Goal: Task Accomplishment & Management: Manage account settings

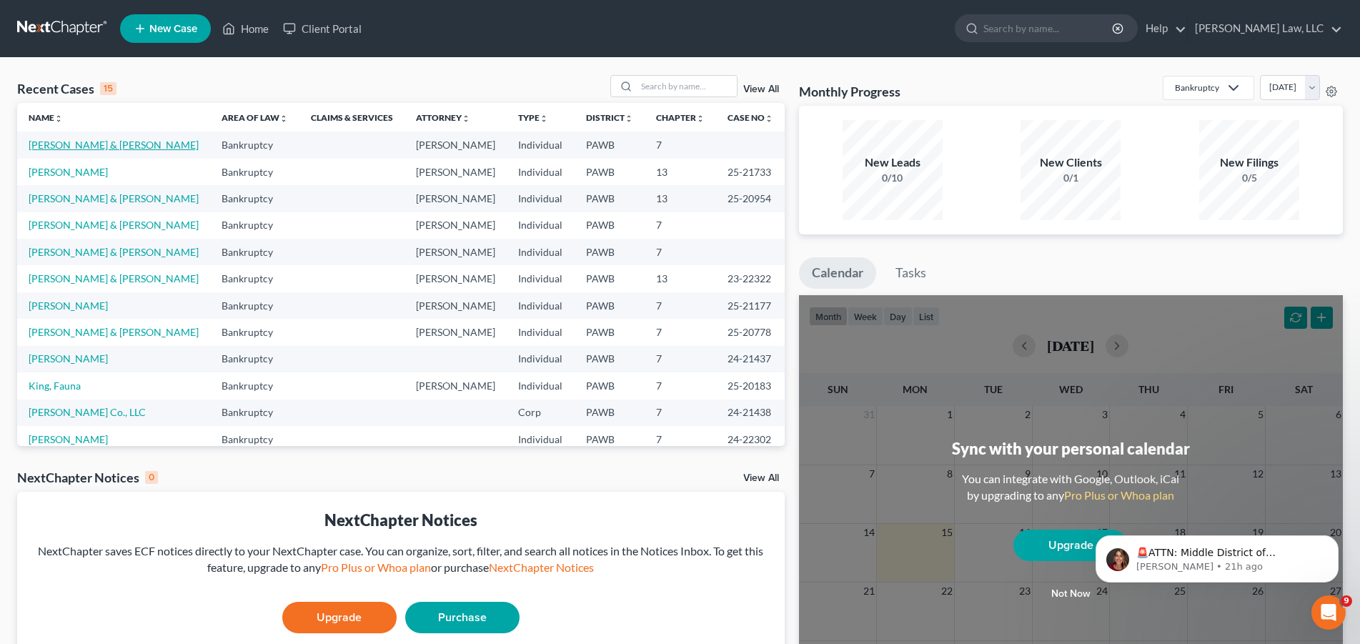
click at [66, 149] on link "[PERSON_NAME] & [PERSON_NAME]" at bounding box center [114, 145] width 170 height 12
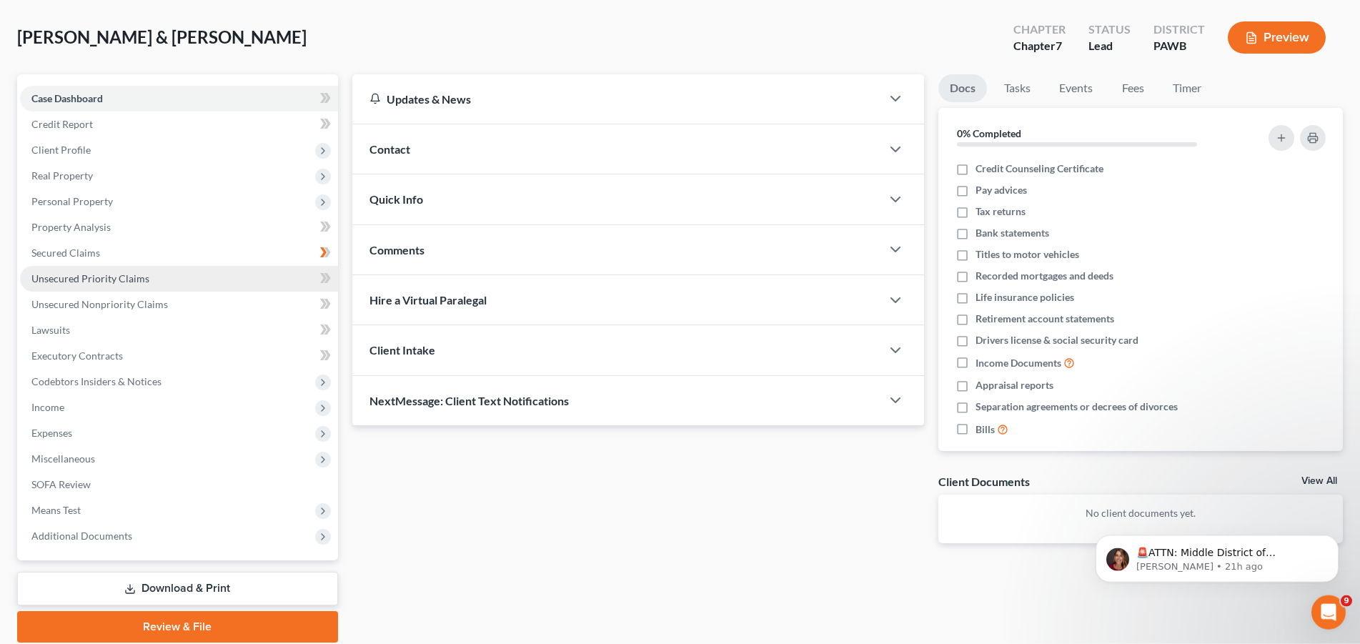
scroll to position [114, 0]
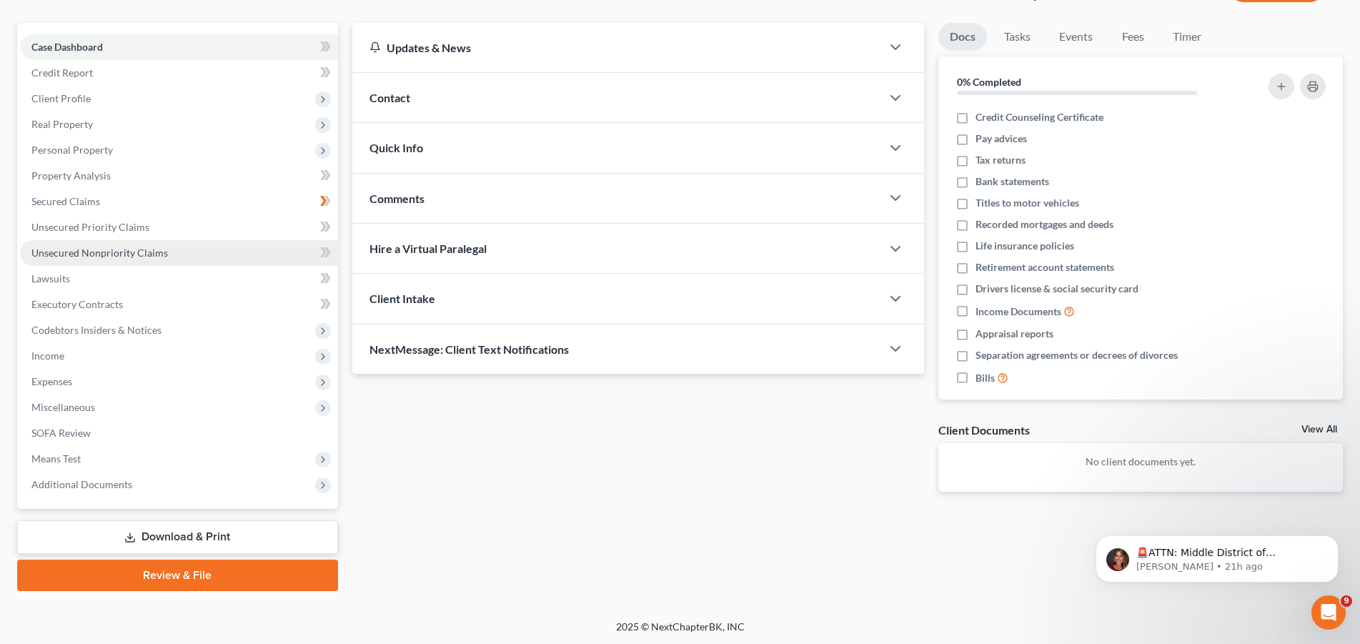
click at [76, 254] on span "Unsecured Nonpriority Claims" at bounding box center [99, 253] width 137 height 12
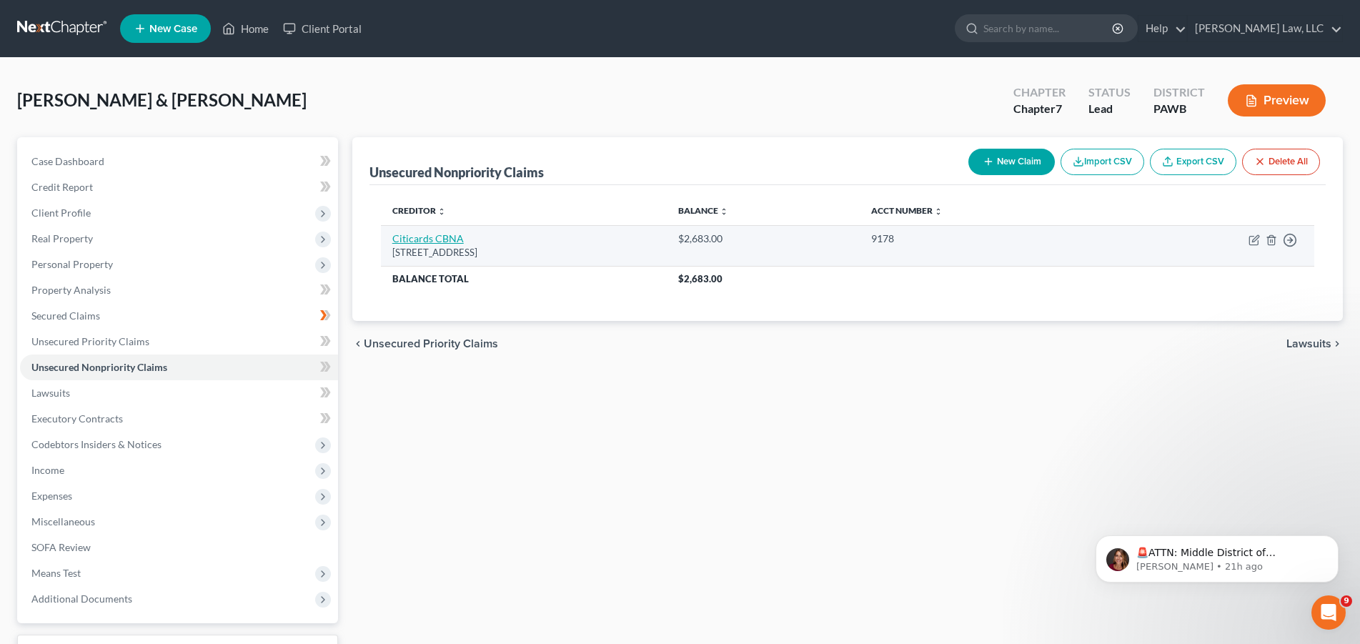
click at [437, 240] on link "Citicards CBNA" at bounding box center [427, 238] width 71 height 12
select select "43"
select select "2"
select select "0"
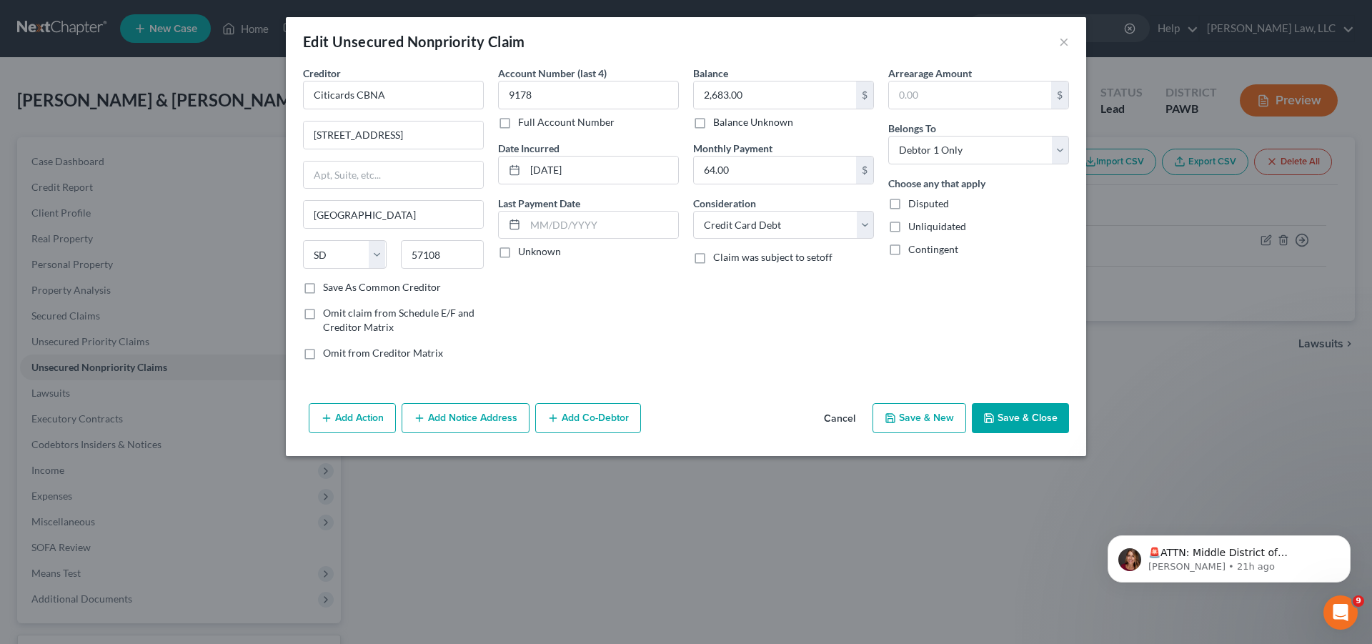
click at [1024, 422] on button "Save & Close" at bounding box center [1020, 418] width 97 height 30
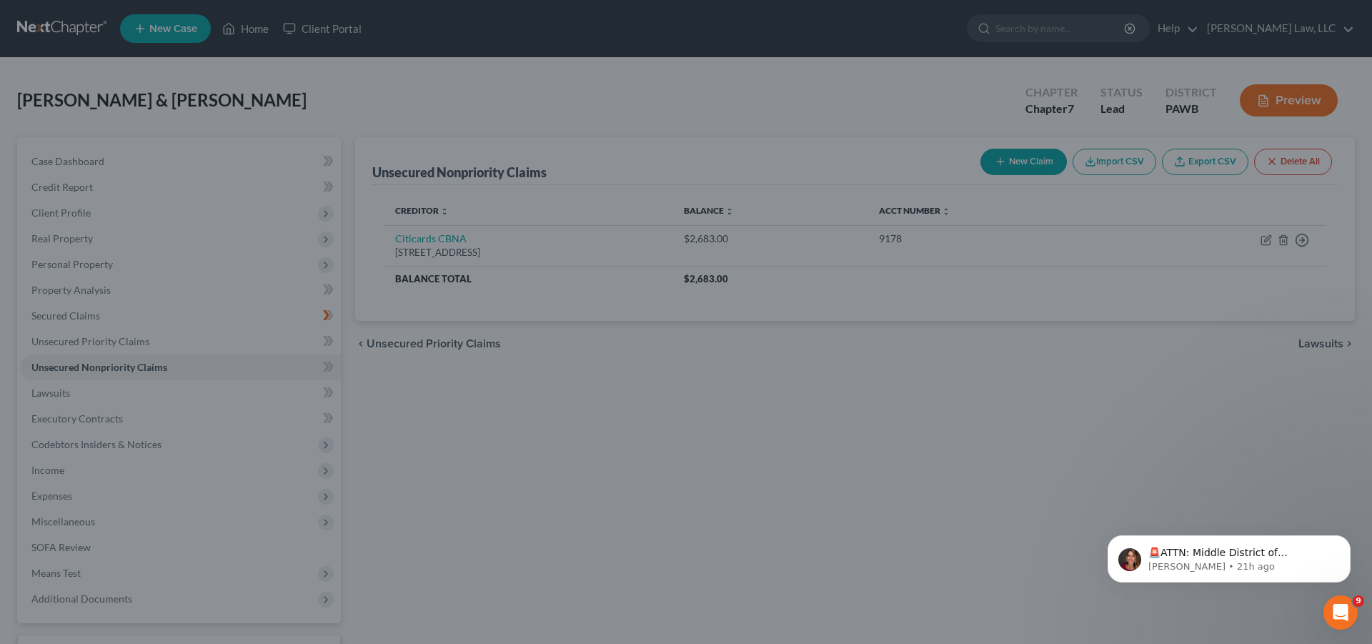
type input "0"
